Goal: Task Accomplishment & Management: Complete application form

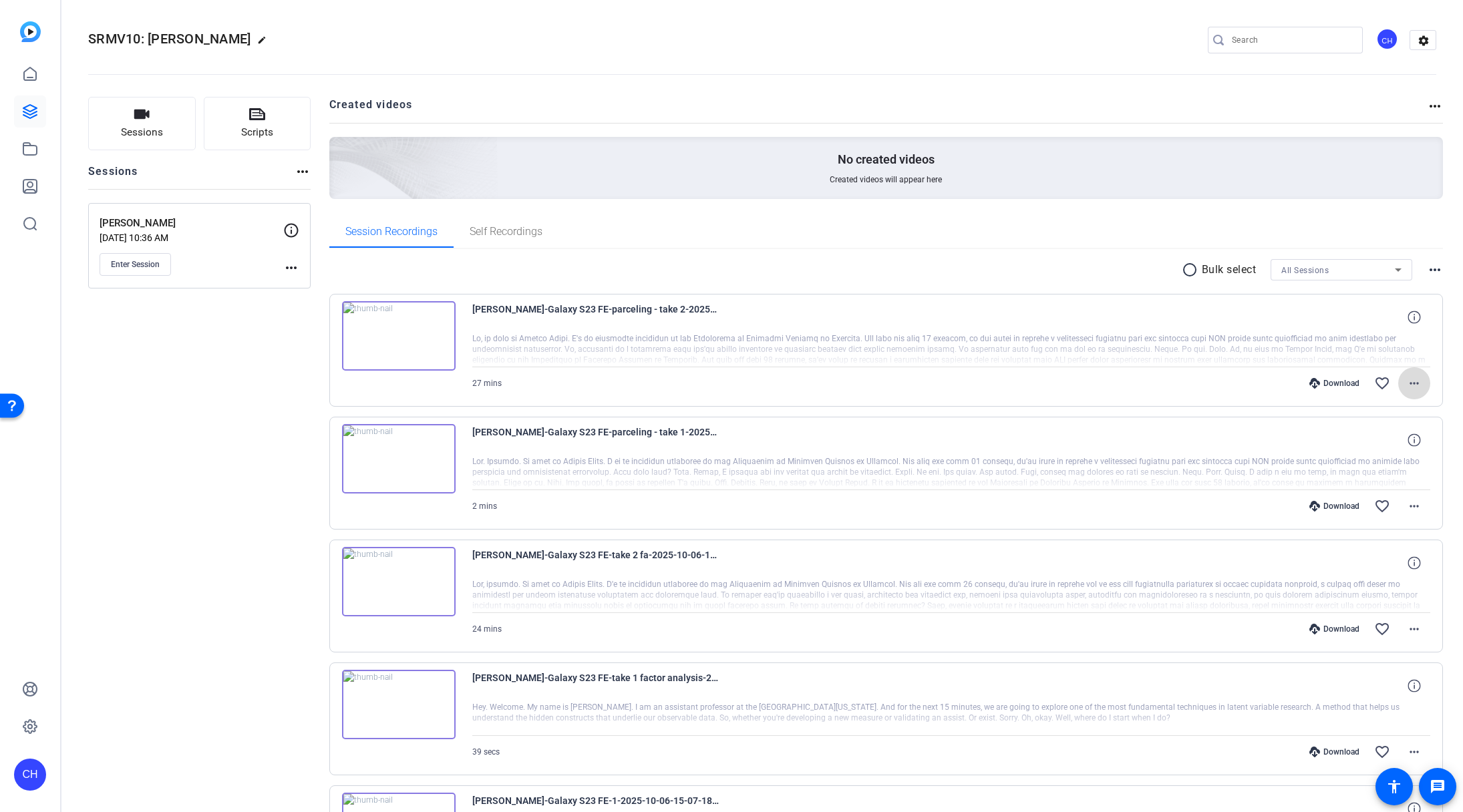
click at [1406, 382] on mat-icon "more_horiz" at bounding box center [1414, 383] width 16 height 16
click at [1393, 444] on span "Download MP4" at bounding box center [1372, 445] width 80 height 16
click at [1119, 225] on div "Session Recordings Self Recordings" at bounding box center [886, 232] width 1114 height 32
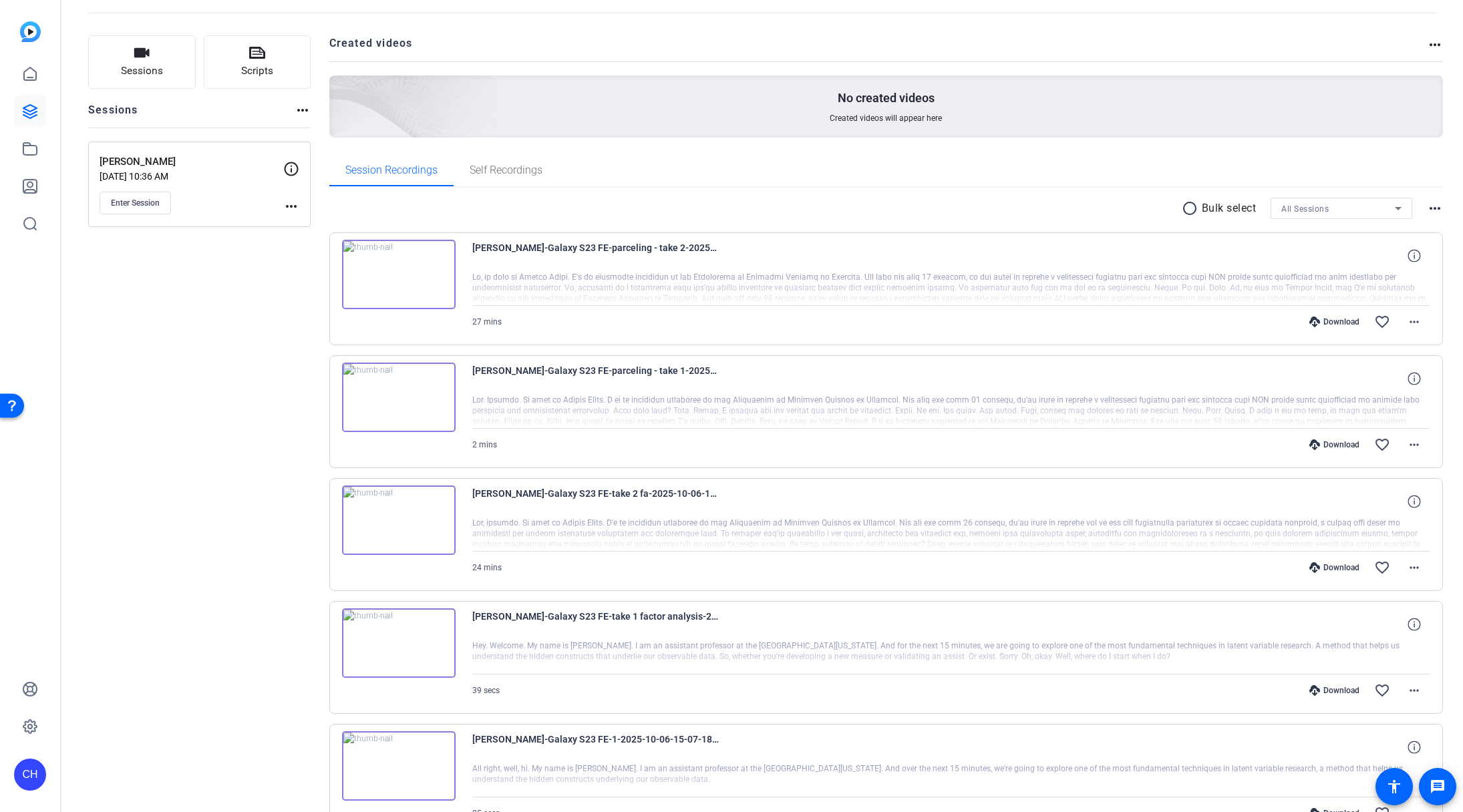
scroll to position [80, 0]
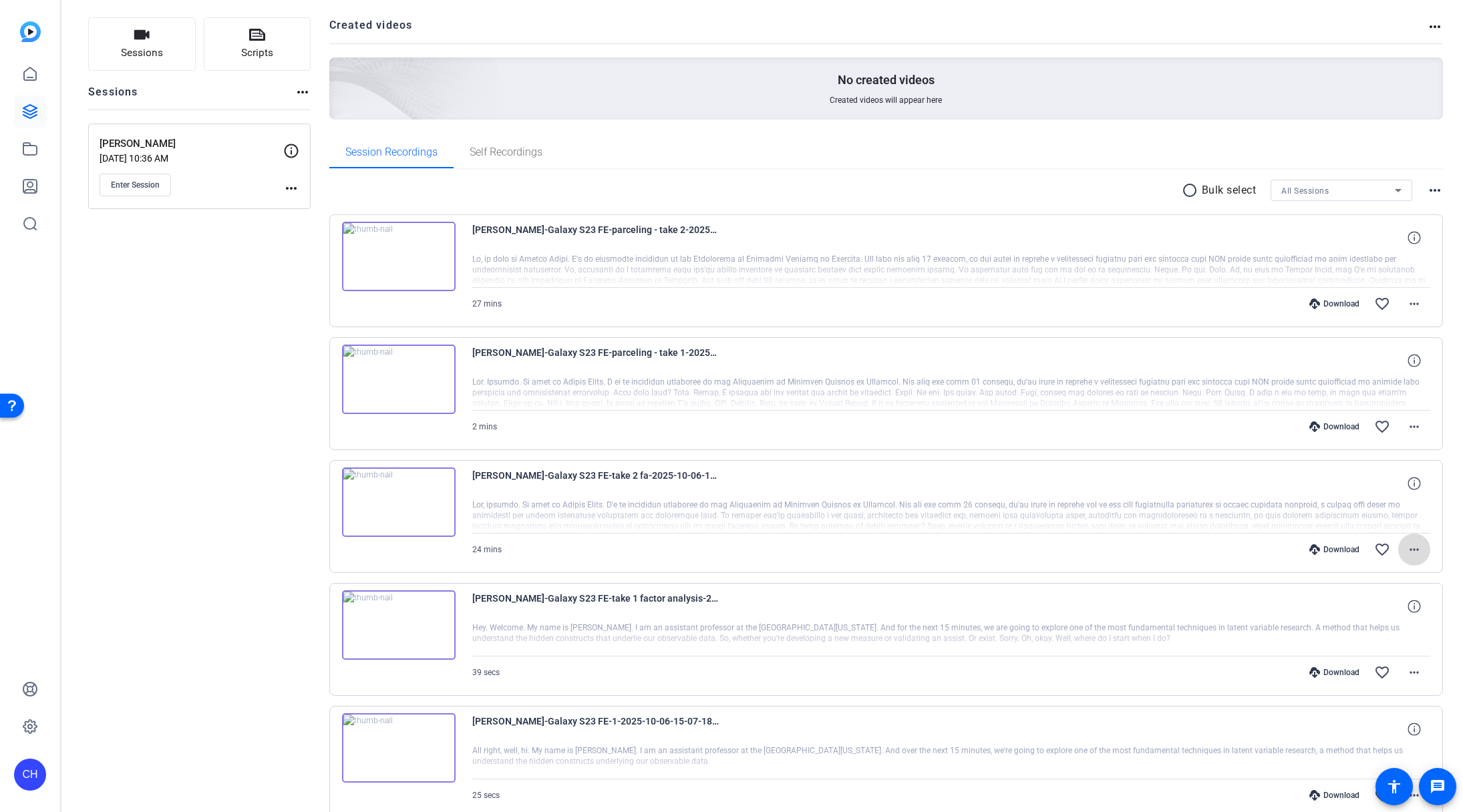
click at [1408, 548] on mat-icon "more_horiz" at bounding box center [1414, 549] width 16 height 16
click at [1389, 612] on span "Download MP4" at bounding box center [1372, 611] width 80 height 16
click at [31, 106] on icon at bounding box center [30, 112] width 13 height 13
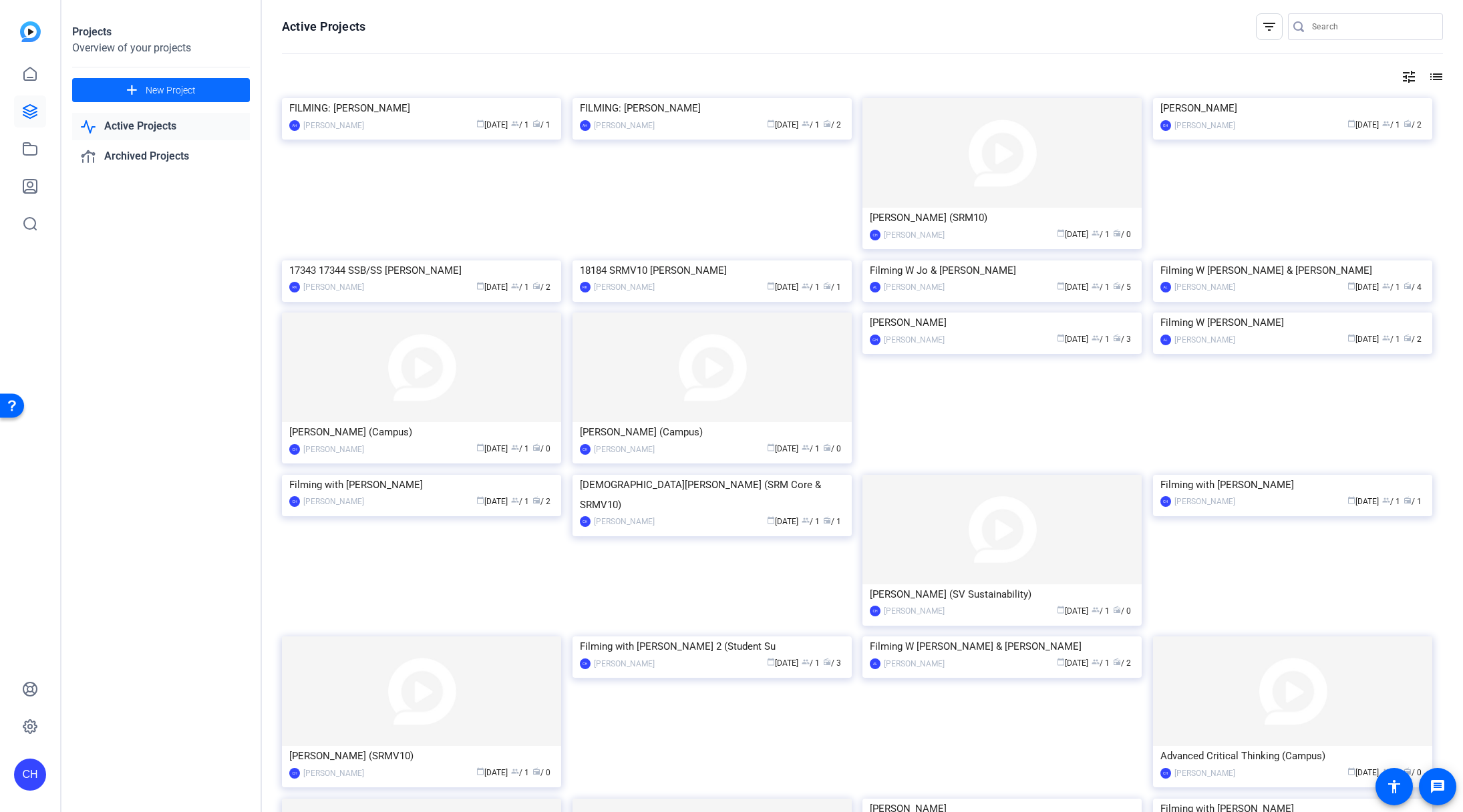
click at [188, 96] on span "New Project" at bounding box center [171, 90] width 50 height 14
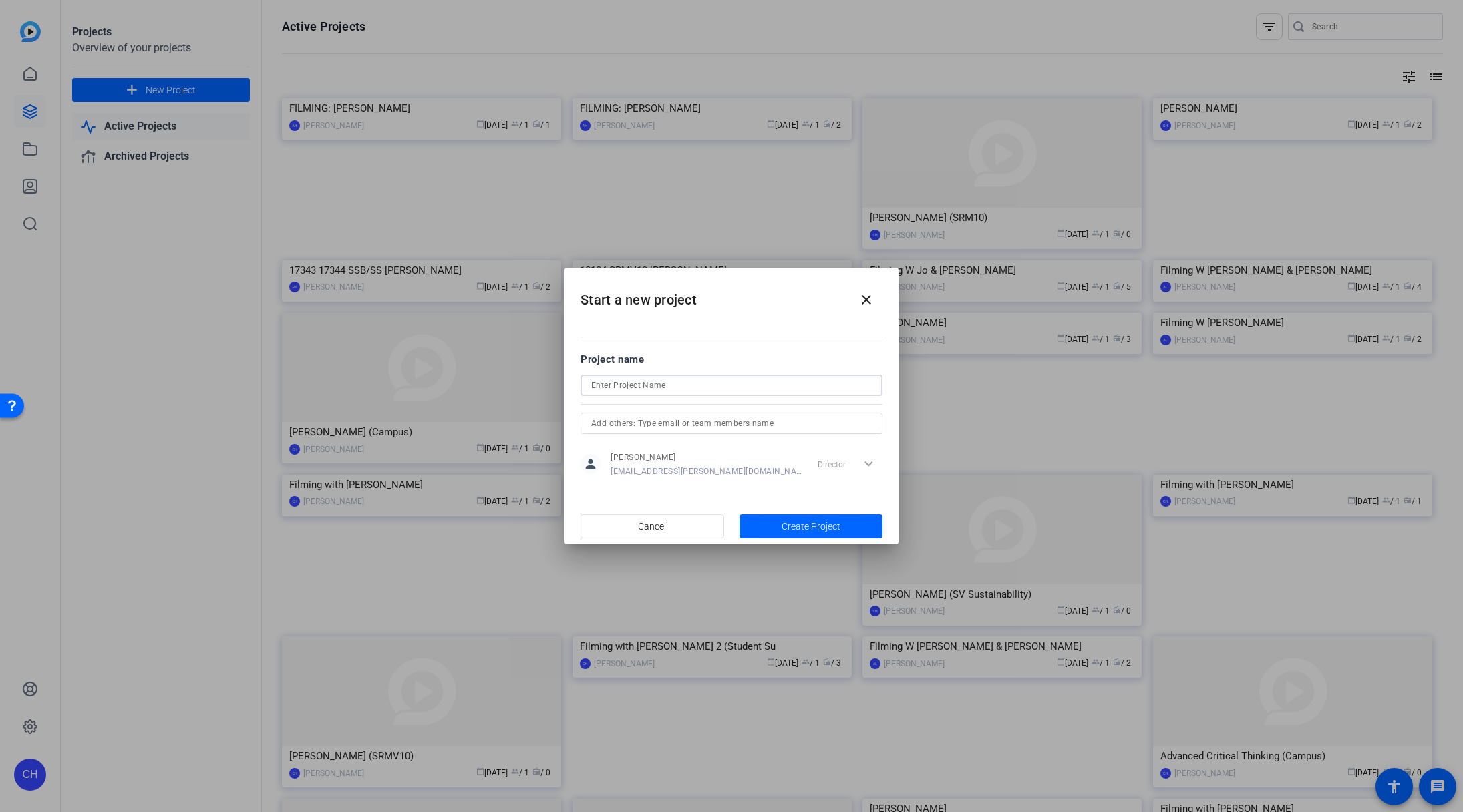
click at [614, 387] on input at bounding box center [731, 385] width 280 height 16
paste input "[PERSON_NAME]"
type input "[PERSON_NAME]"
click at [819, 525] on span "Create Project" at bounding box center [811, 526] width 59 height 14
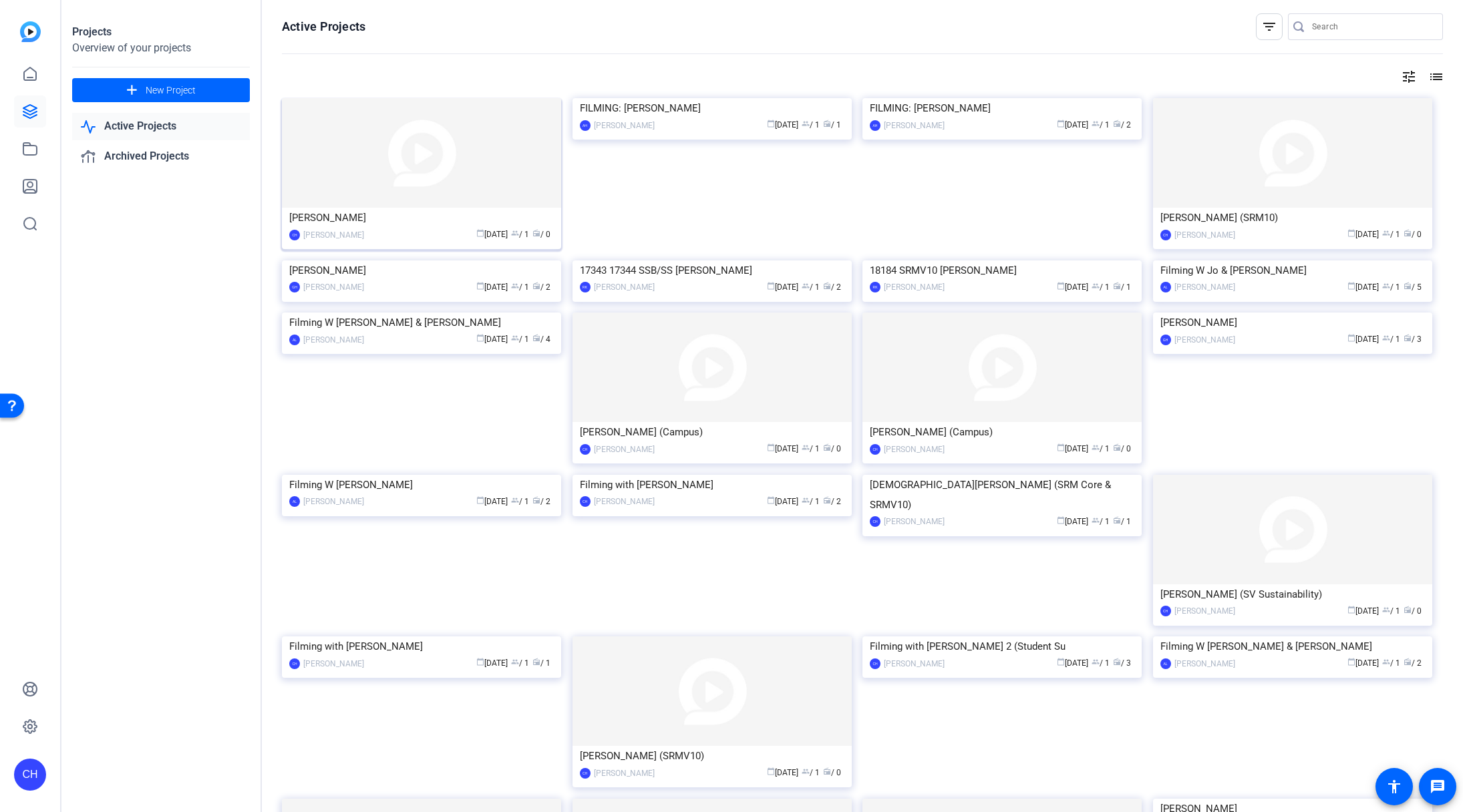
click at [433, 224] on div "[PERSON_NAME]" at bounding box center [421, 217] width 264 height 20
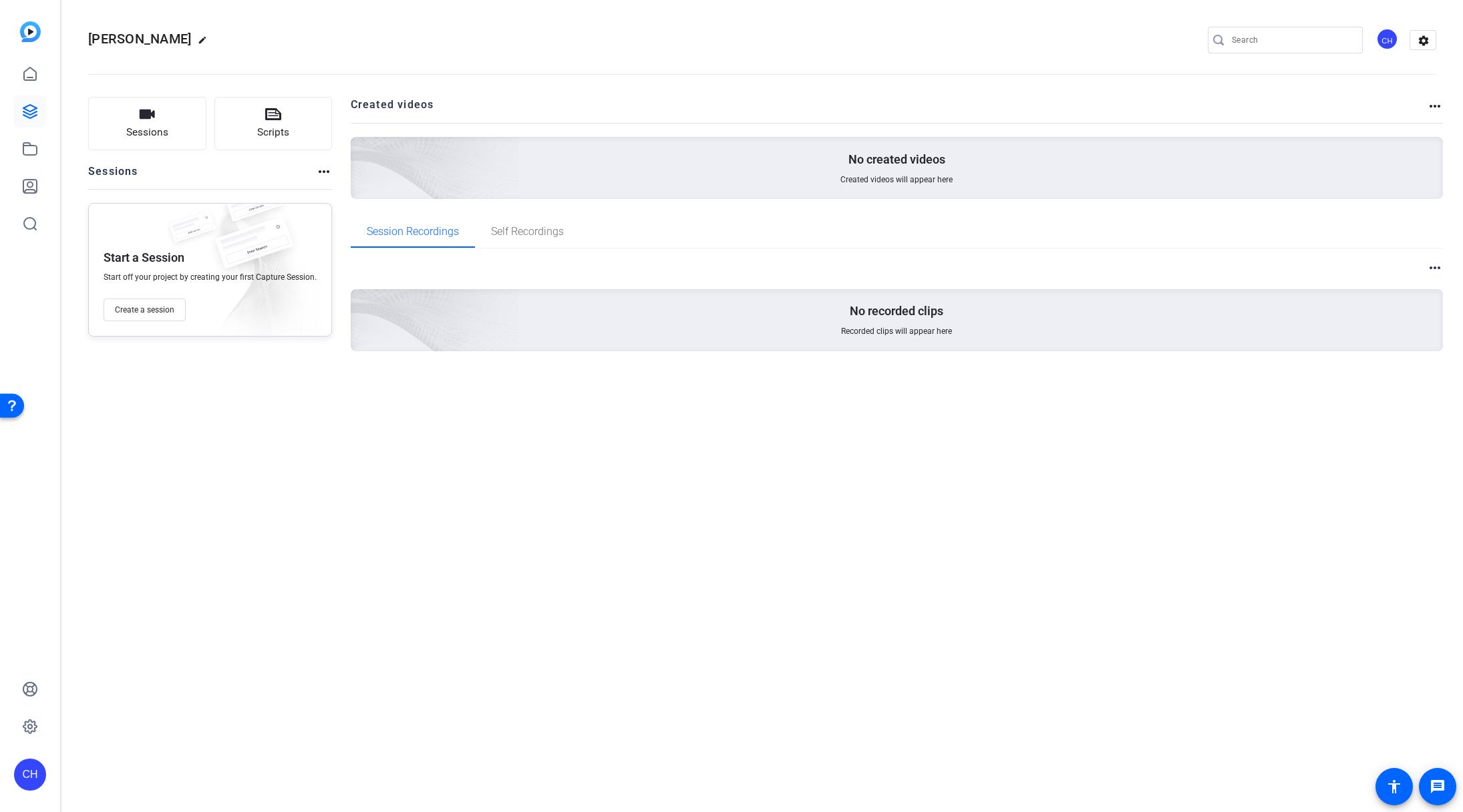
click at [214, 42] on mat-icon "edit" at bounding box center [206, 44] width 16 height 16
click at [184, 39] on input "[PERSON_NAME]" at bounding box center [142, 40] width 88 height 16
type input "[PERSON_NAME] (SRMV10)"
click at [212, 39] on span "check_circle" at bounding box center [209, 40] width 16 height 16
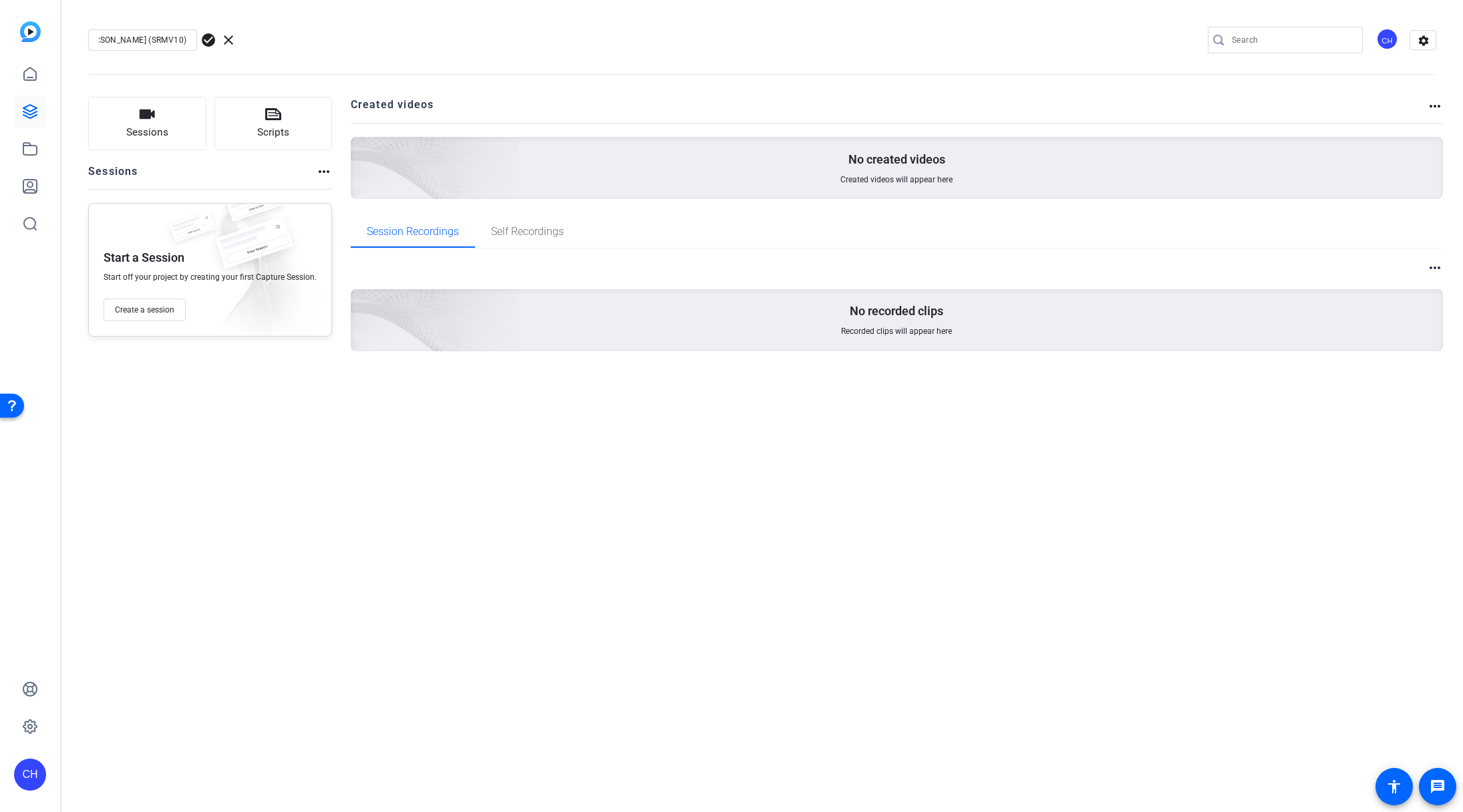
scroll to position [0, 0]
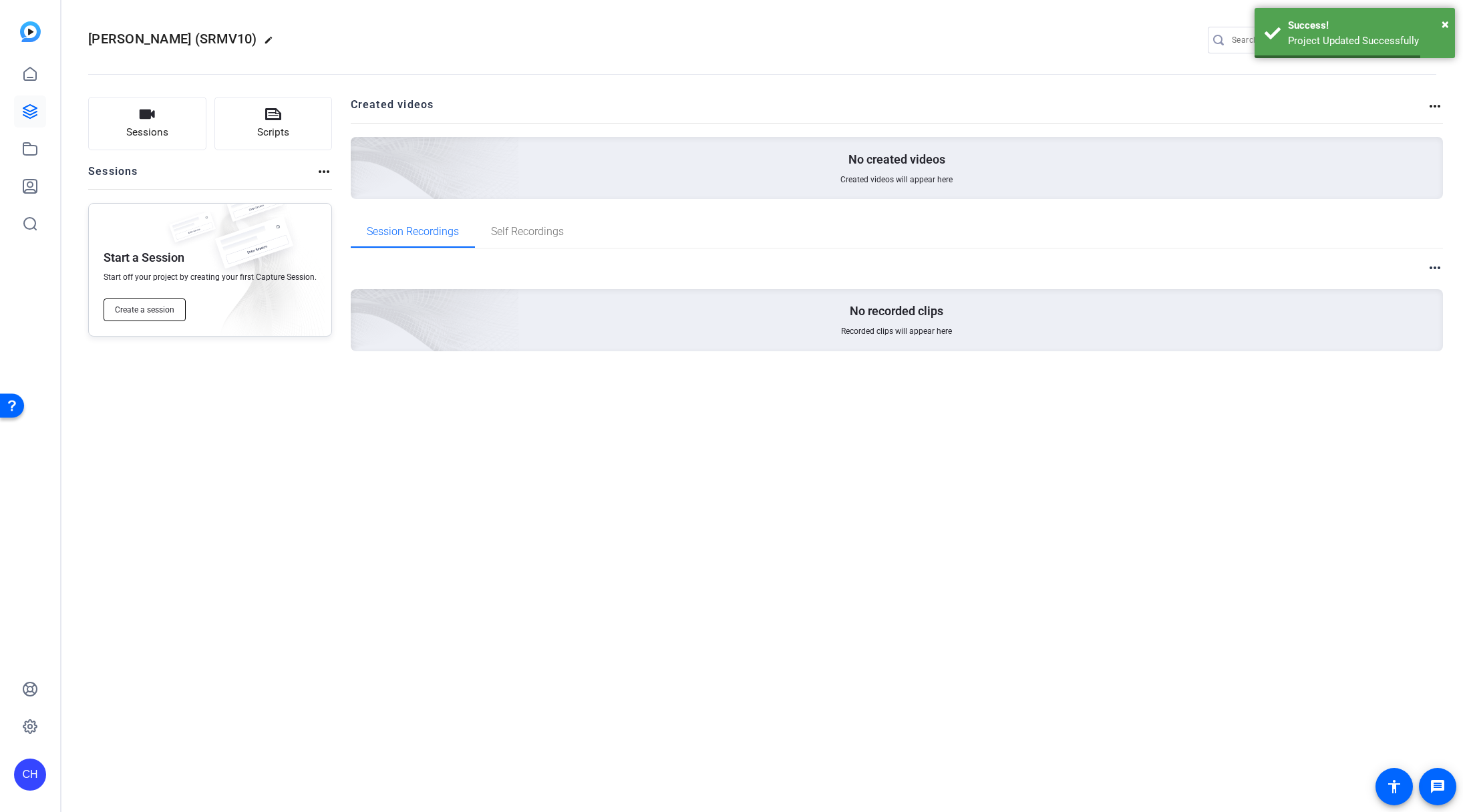
click at [154, 314] on span "Create a session" at bounding box center [144, 309] width 59 height 11
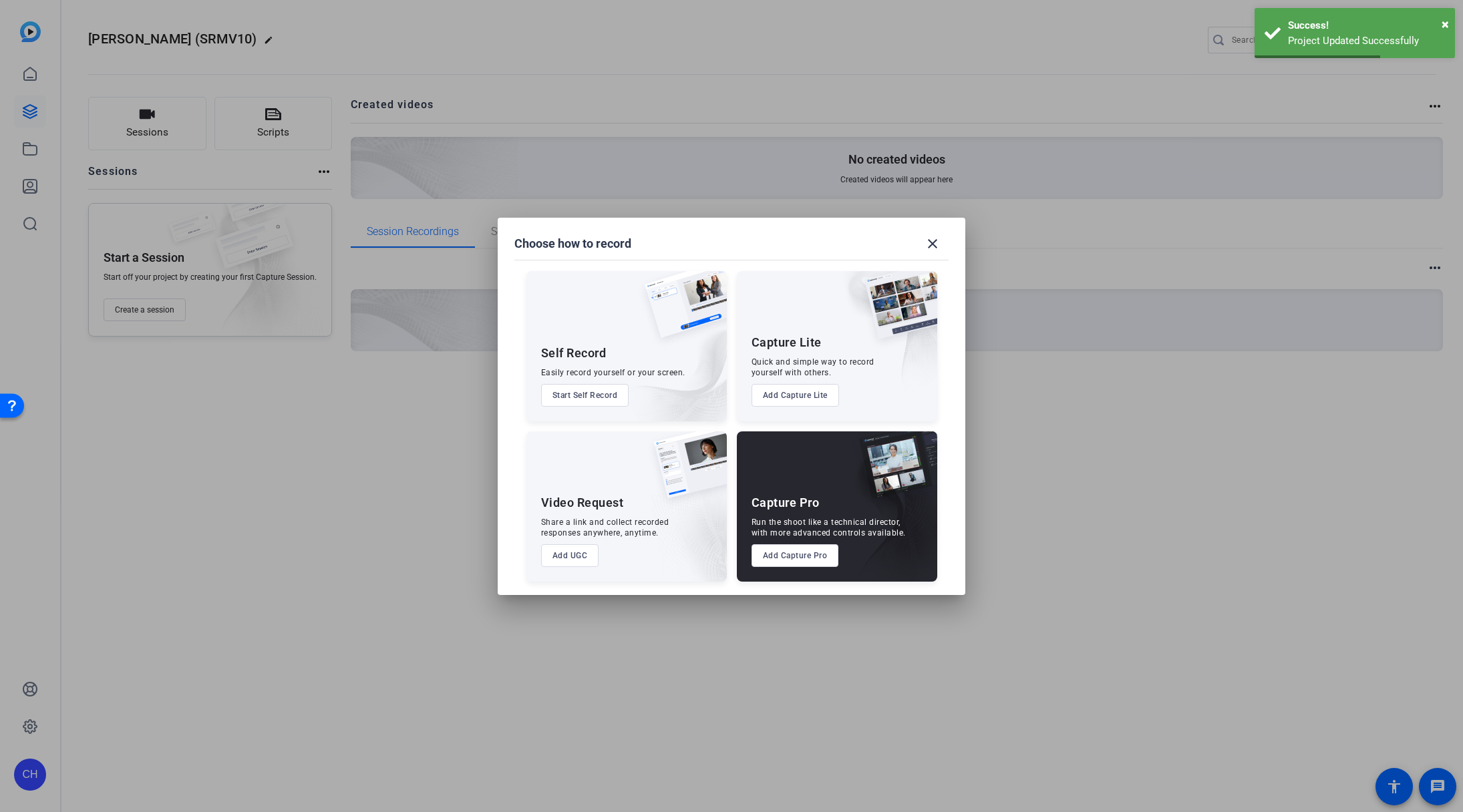
click at [812, 556] on button "Add Capture Pro" at bounding box center [795, 555] width 88 height 23
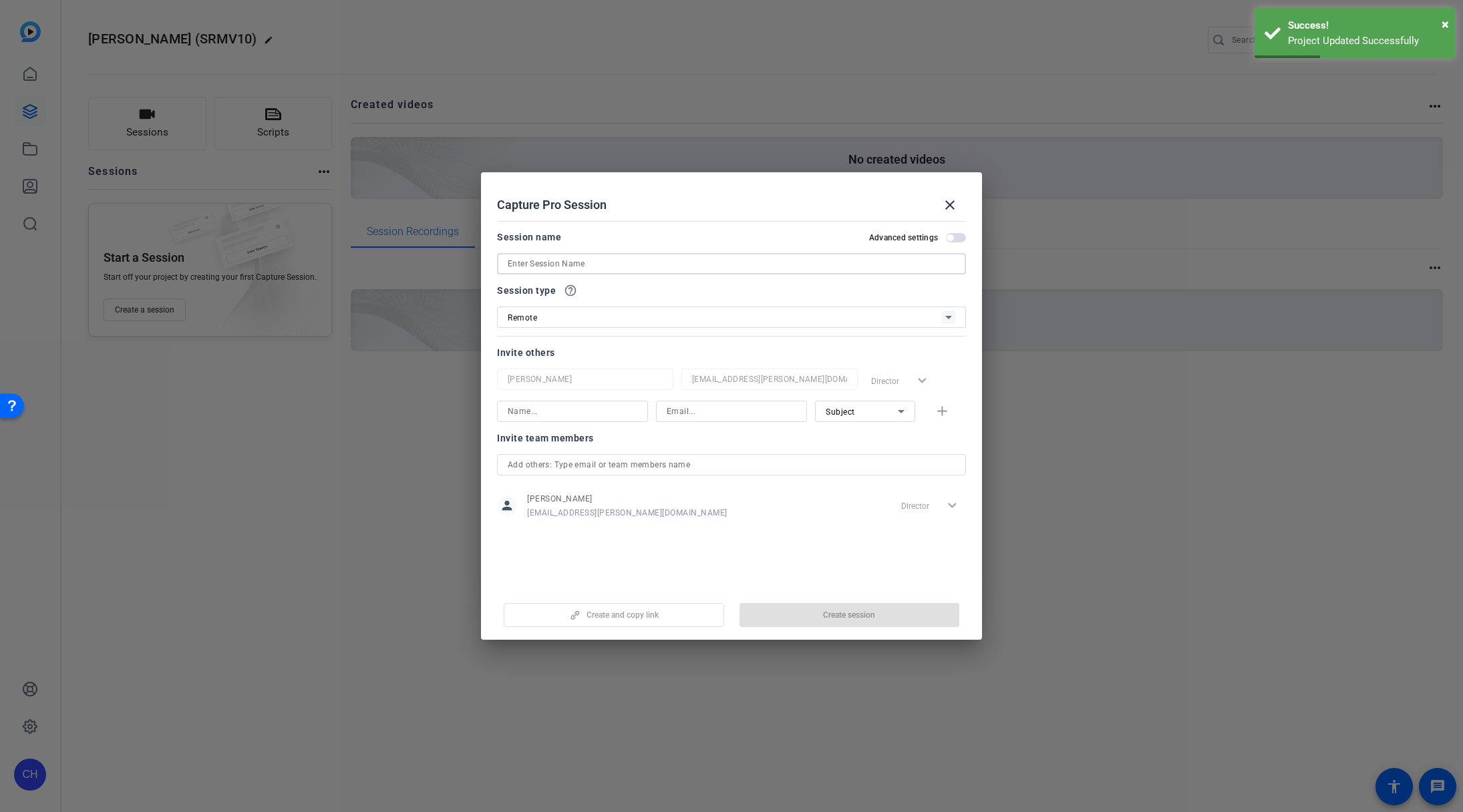
click at [596, 265] on input at bounding box center [731, 264] width 447 height 16
paste input "[PERSON_NAME]"
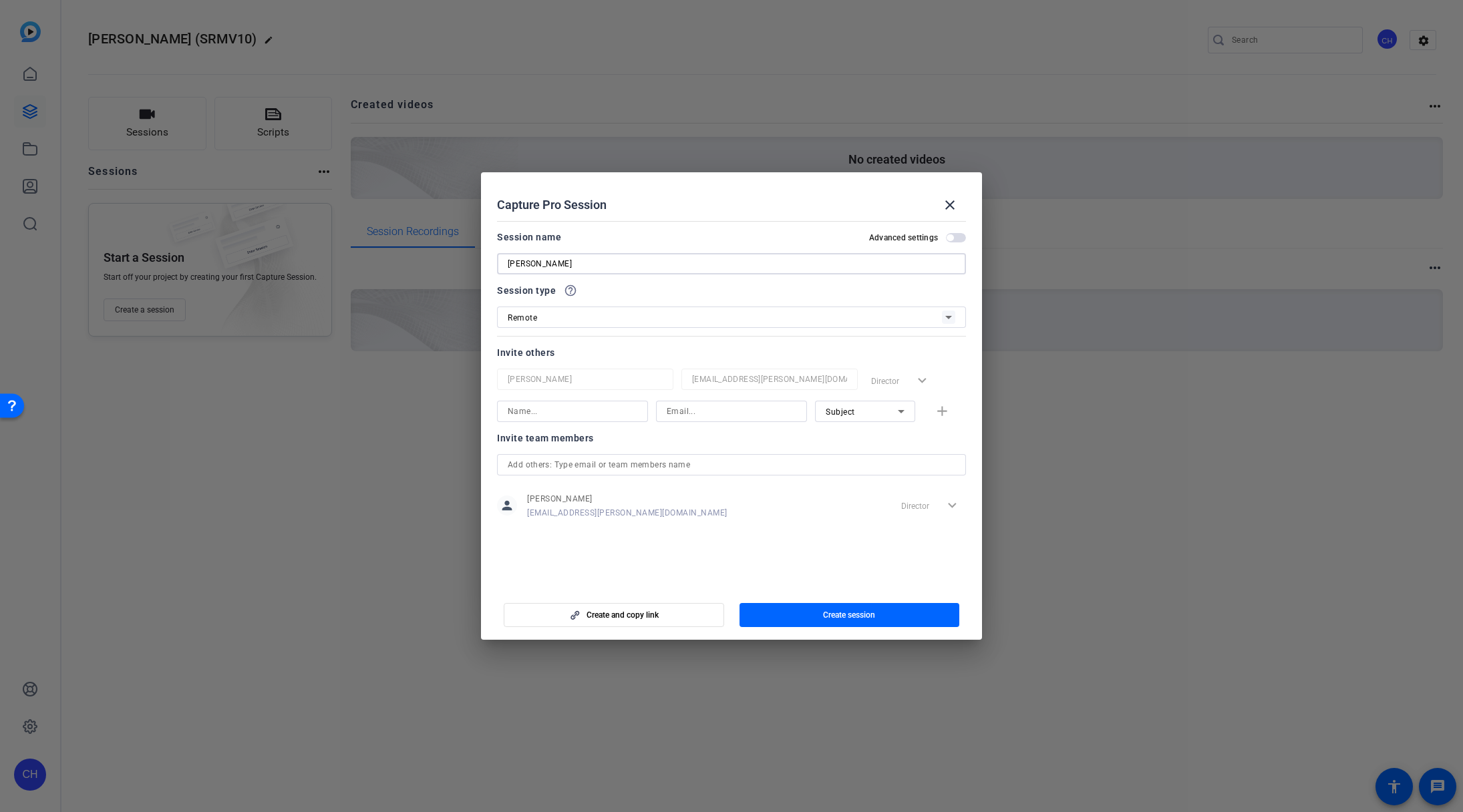
type input "[PERSON_NAME]"
click at [610, 409] on input at bounding box center [573, 411] width 130 height 16
paste input "[PERSON_NAME]"
type input "[PERSON_NAME]"
click at [687, 411] on input at bounding box center [732, 411] width 130 height 16
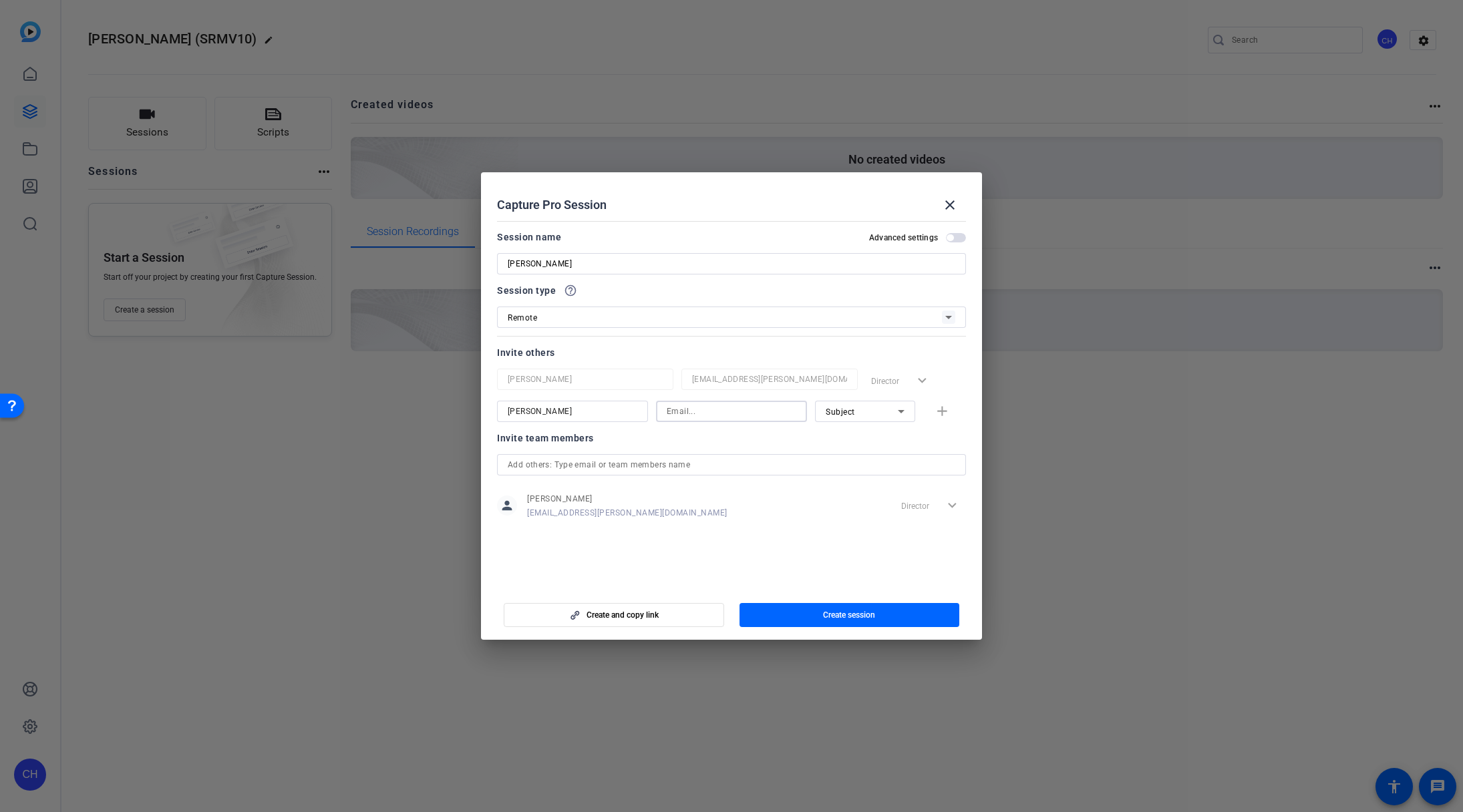
paste input "[PERSON_NAME][EMAIL_ADDRESS][DOMAIN_NAME]"
type input "[PERSON_NAME][EMAIL_ADDRESS][DOMAIN_NAME]"
click at [942, 410] on mat-icon "add" at bounding box center [942, 411] width 17 height 17
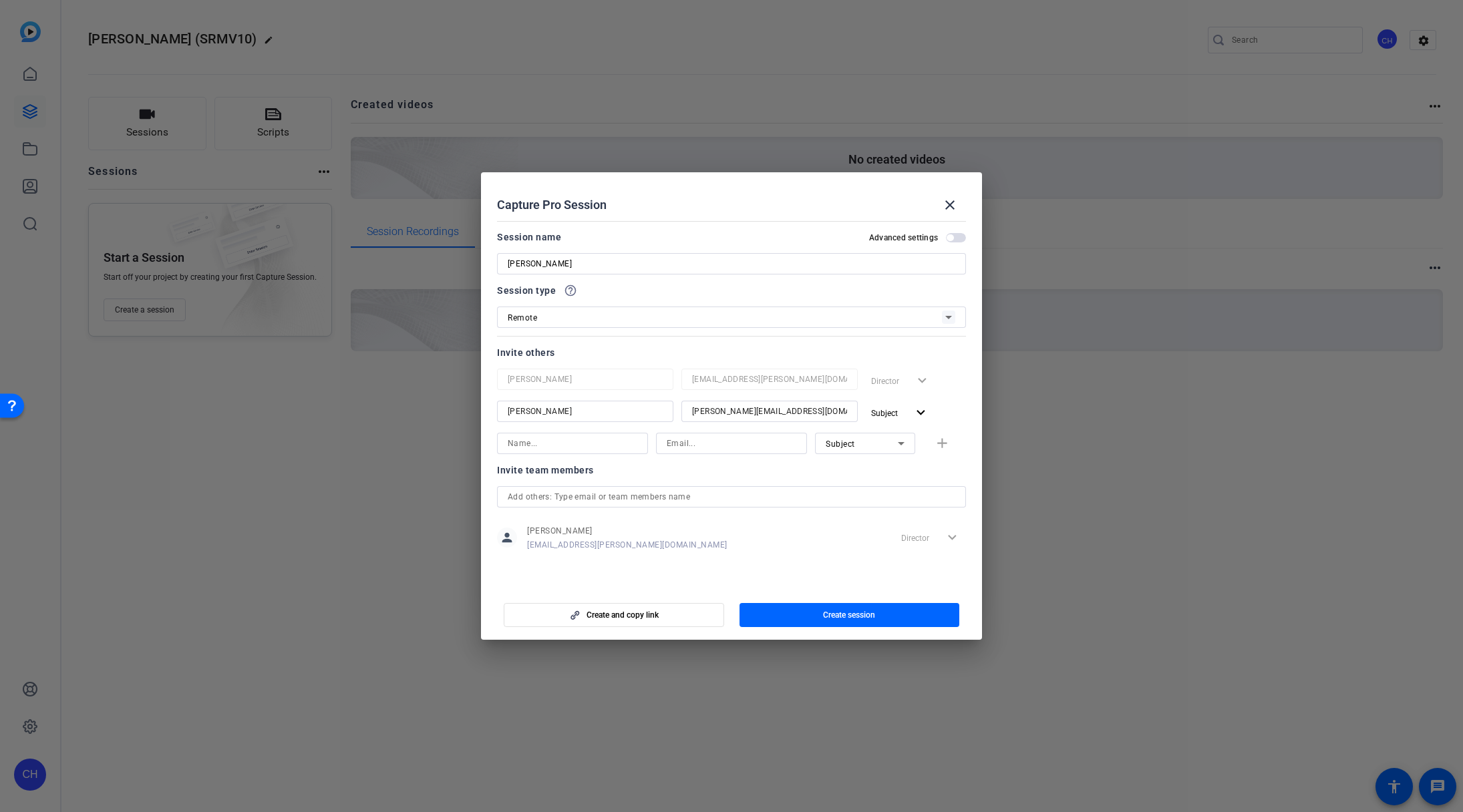
click at [679, 444] on input at bounding box center [732, 444] width 130 height 16
paste input "[PERSON_NAME][EMAIL_ADDRESS][PERSON_NAME][DOMAIN_NAME]"
type input "[PERSON_NAME][EMAIL_ADDRESS][PERSON_NAME][DOMAIN_NAME]"
click at [572, 446] on input at bounding box center [573, 444] width 130 height 16
type input "k"
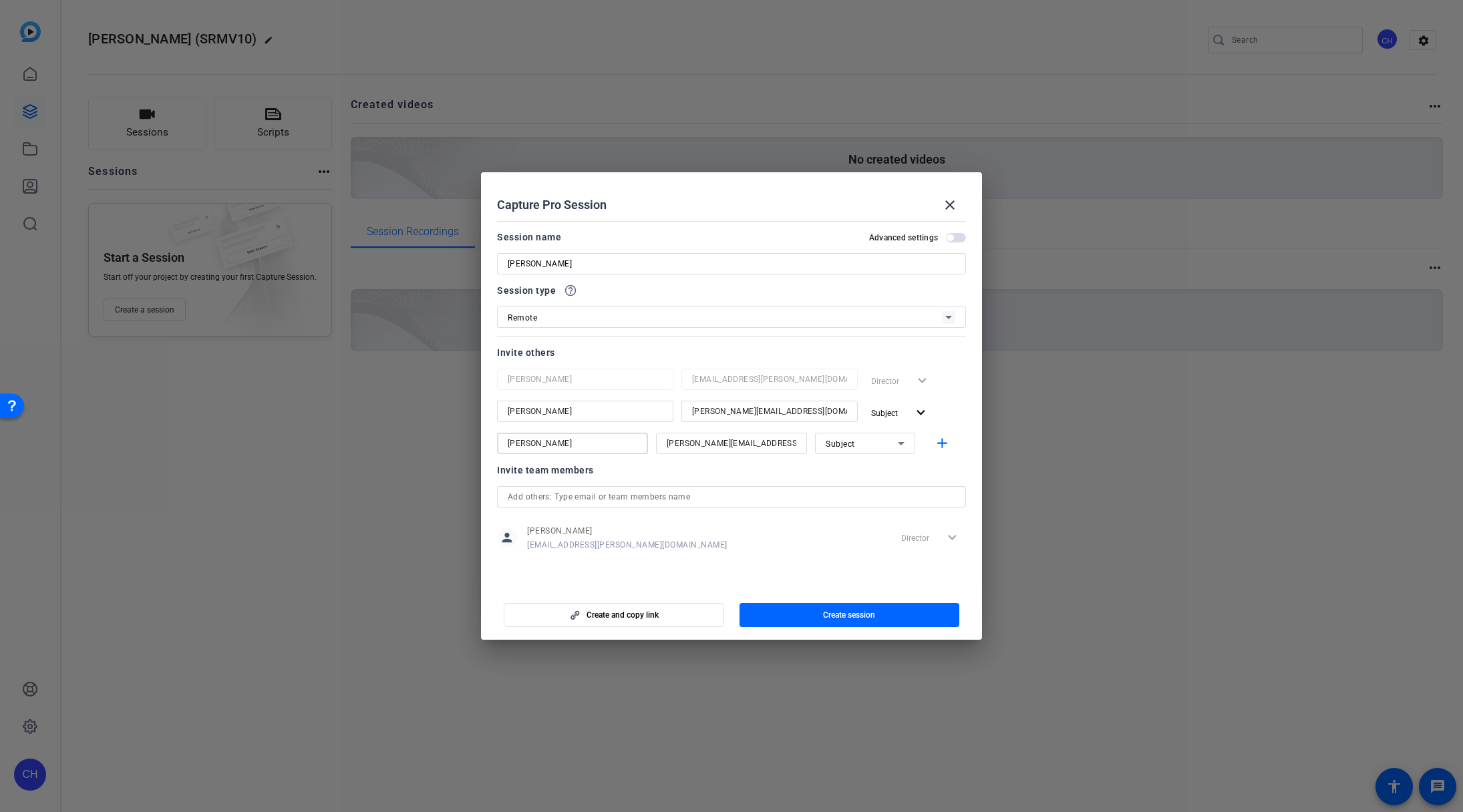
type input "[PERSON_NAME]"
click at [900, 440] on icon at bounding box center [901, 444] width 16 height 16
click at [887, 492] on mat-option "Watcher" at bounding box center [865, 491] width 100 height 21
click at [938, 441] on mat-icon "add" at bounding box center [942, 444] width 17 height 17
click at [848, 617] on span "Create session" at bounding box center [849, 615] width 52 height 11
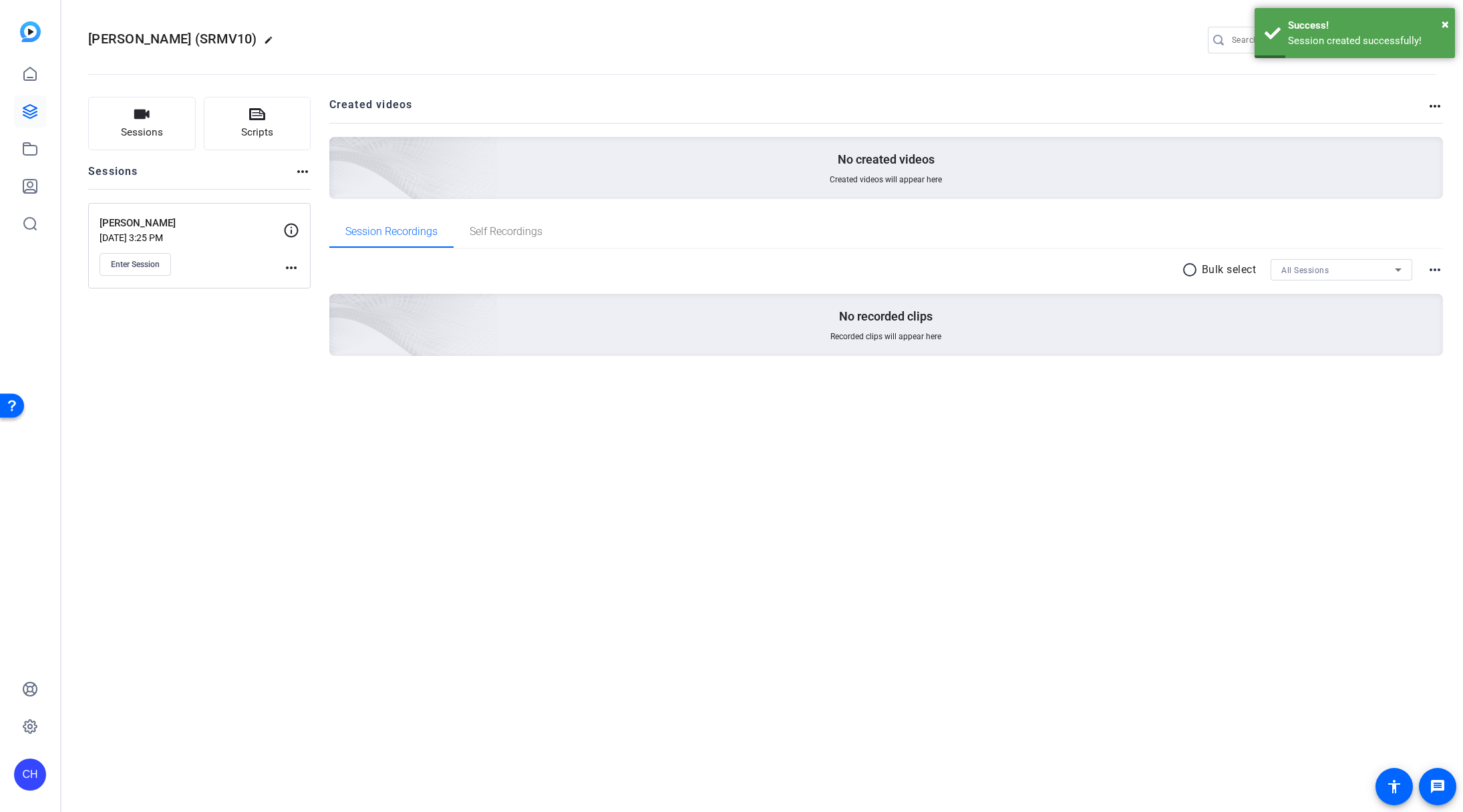
click at [292, 270] on mat-icon "more_horiz" at bounding box center [291, 268] width 16 height 16
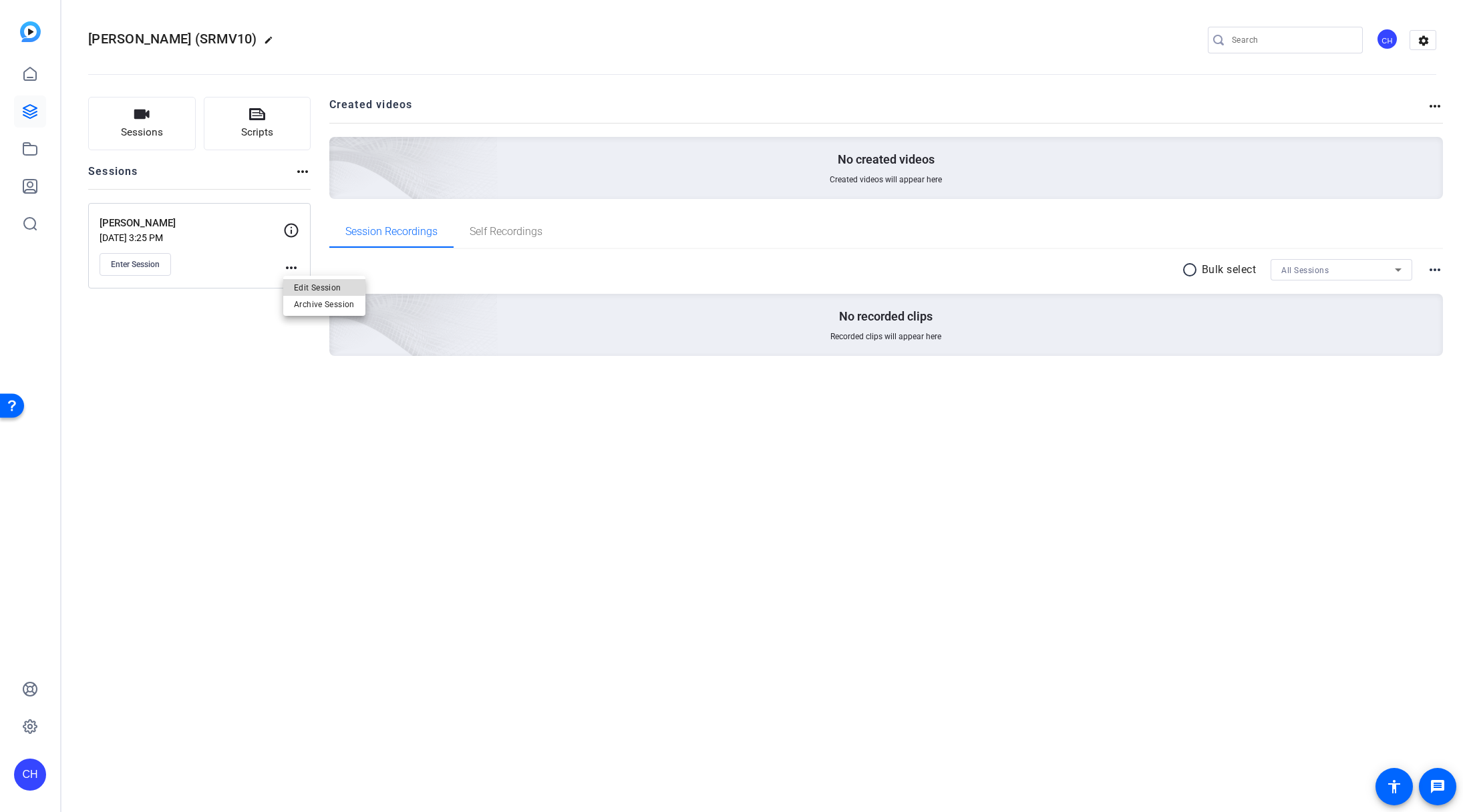
click at [300, 283] on span "Edit Session" at bounding box center [324, 287] width 61 height 16
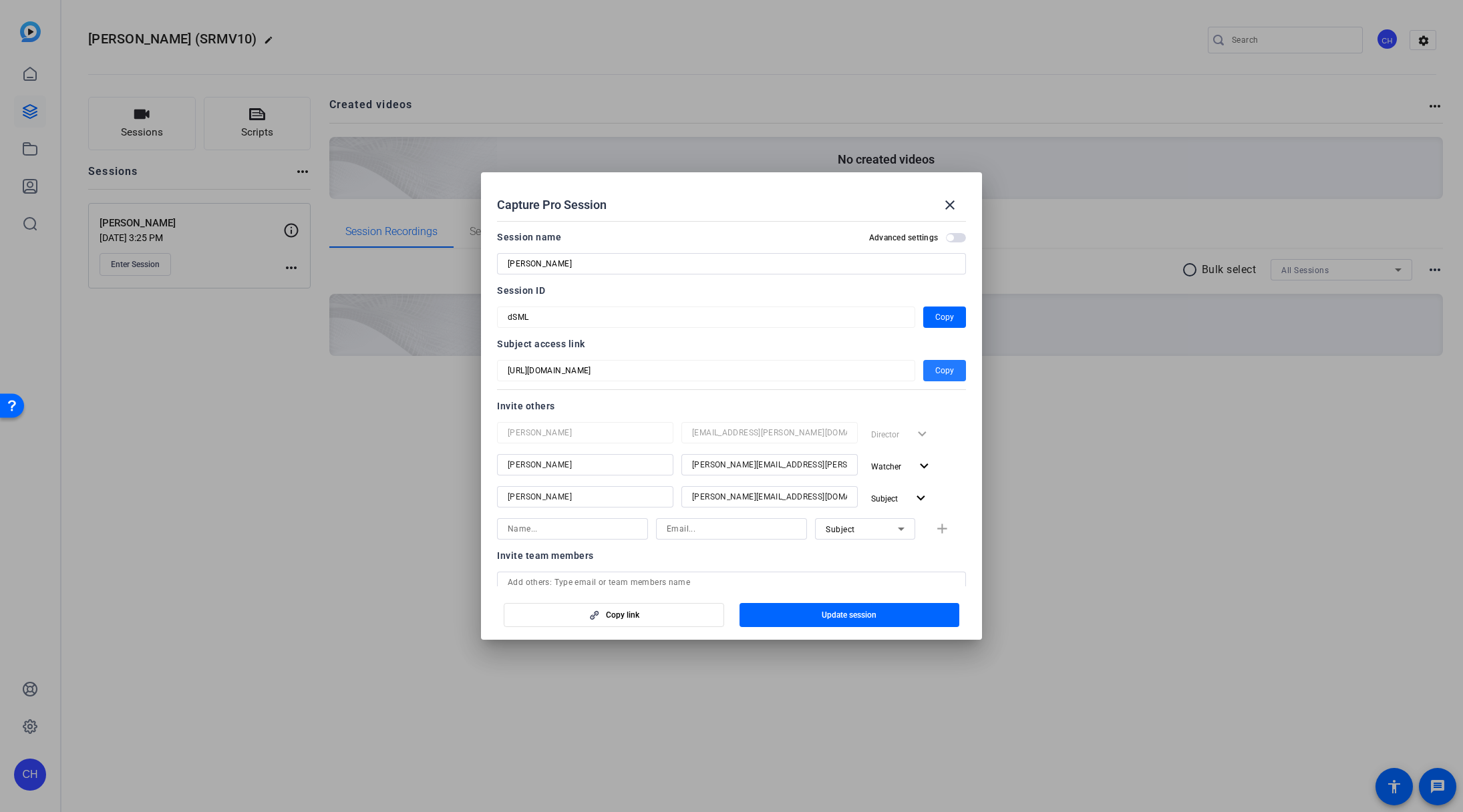
click at [935, 368] on span "Copy" at bounding box center [945, 371] width 19 height 16
click at [936, 317] on span "Copy" at bounding box center [945, 317] width 19 height 16
